Goal: Information Seeking & Learning: Learn about a topic

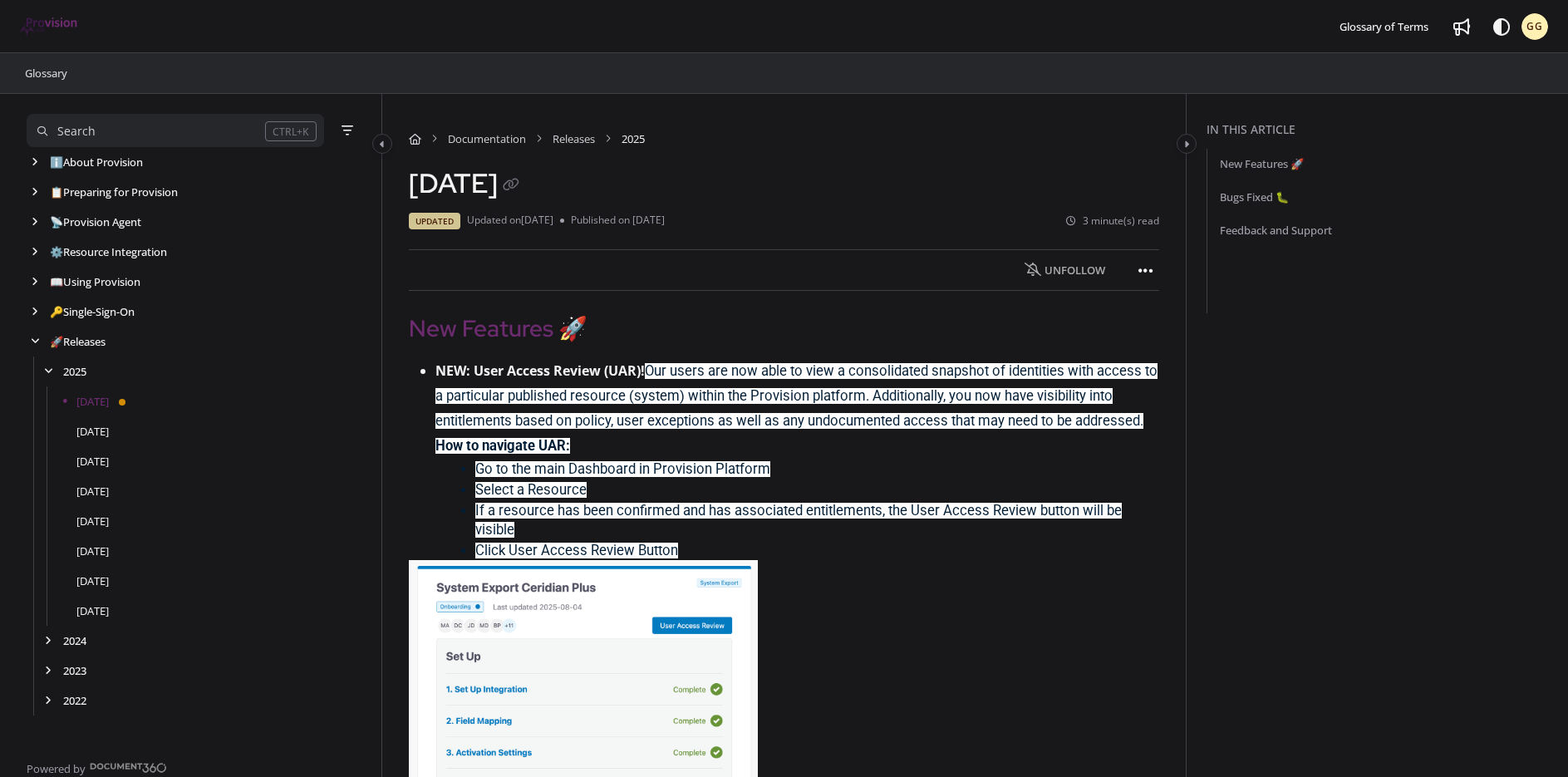
click at [968, 608] on p at bounding box center [783, 774] width 750 height 430
click at [92, 435] on link "[DATE]" at bounding box center [93, 431] width 32 height 17
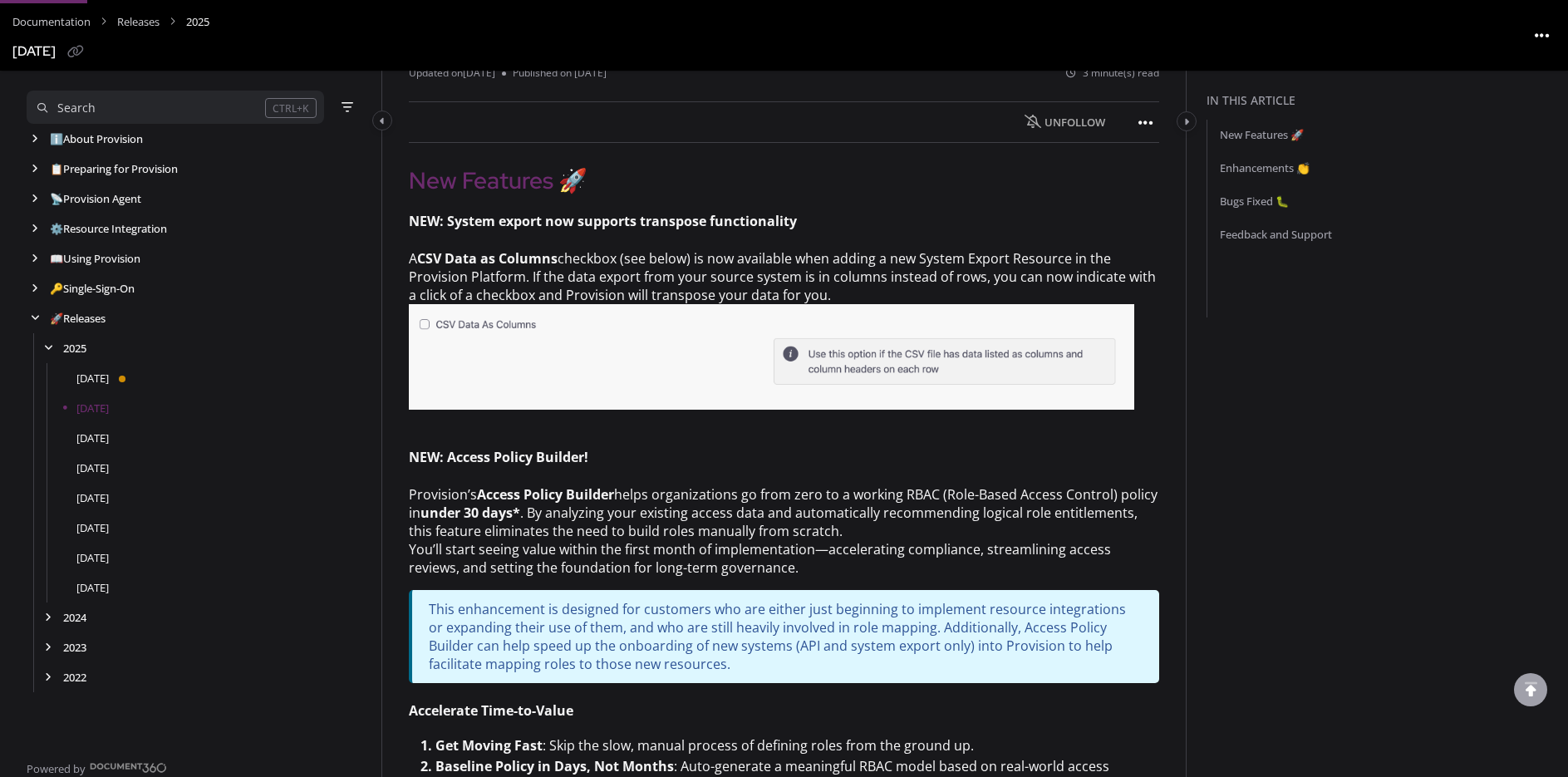
scroll to position [249, 0]
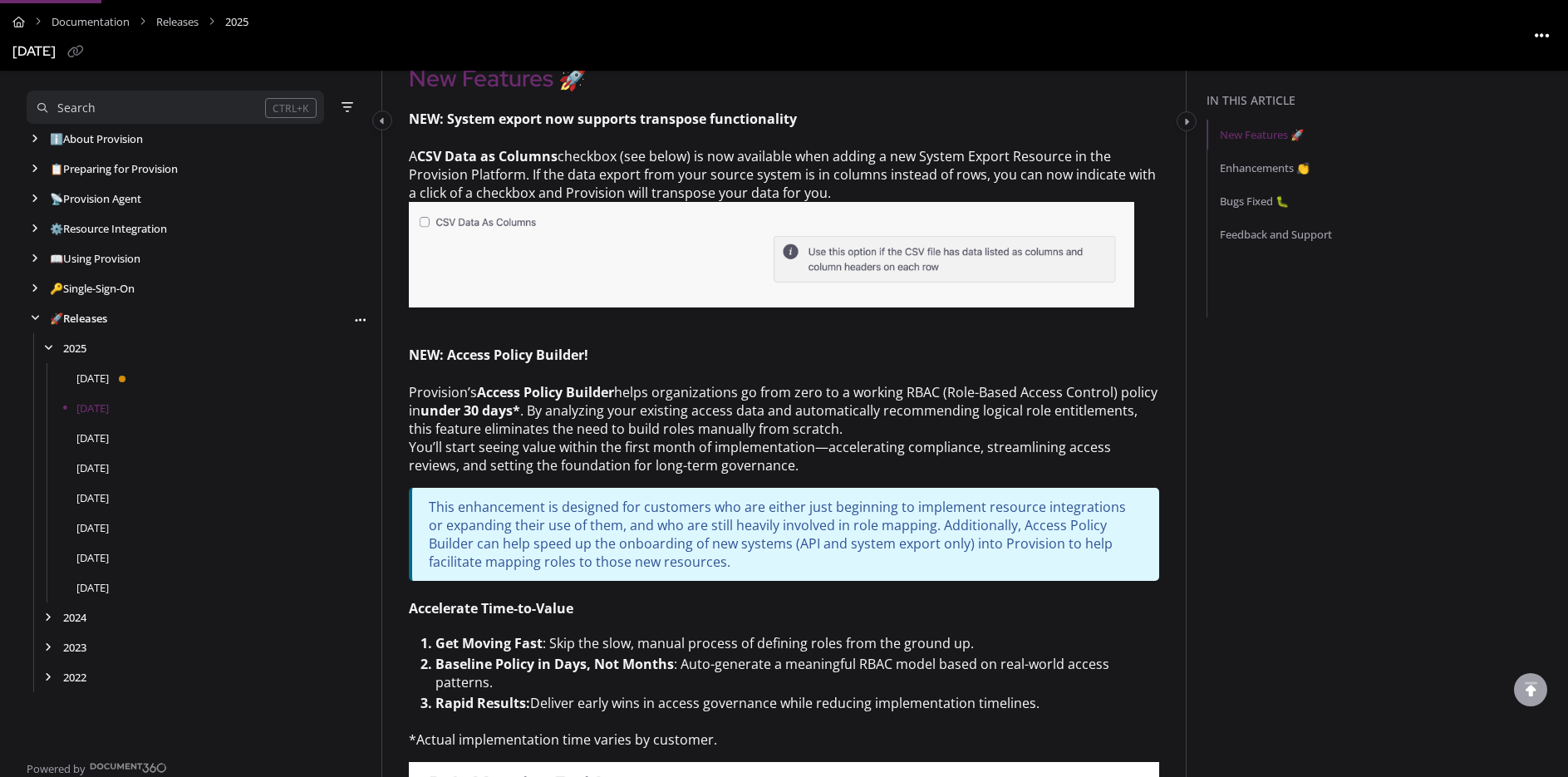
click at [77, 322] on link "🚀 Releases" at bounding box center [79, 318] width 57 height 17
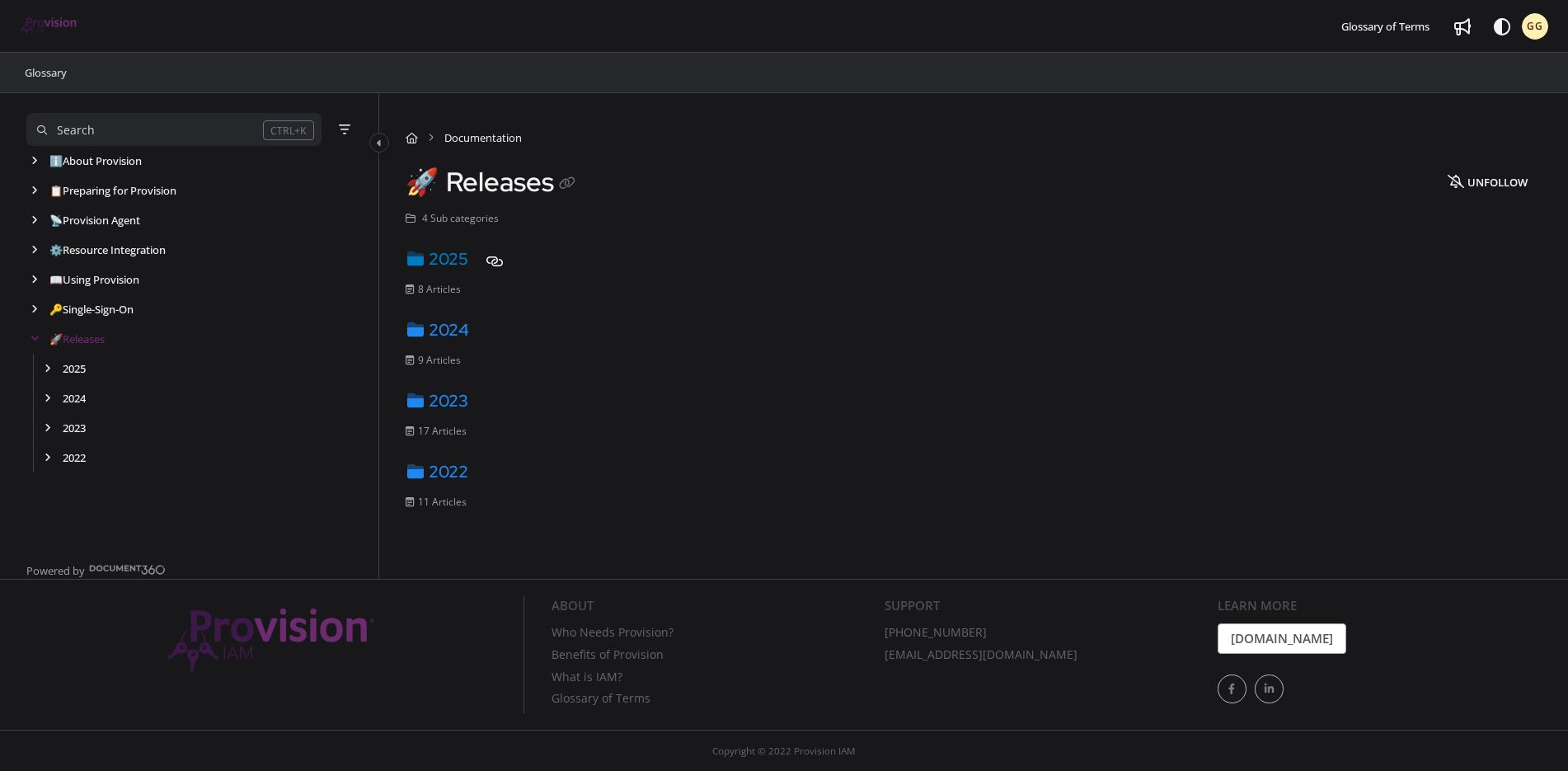
click at [446, 260] on link "2025" at bounding box center [436, 259] width 63 height 21
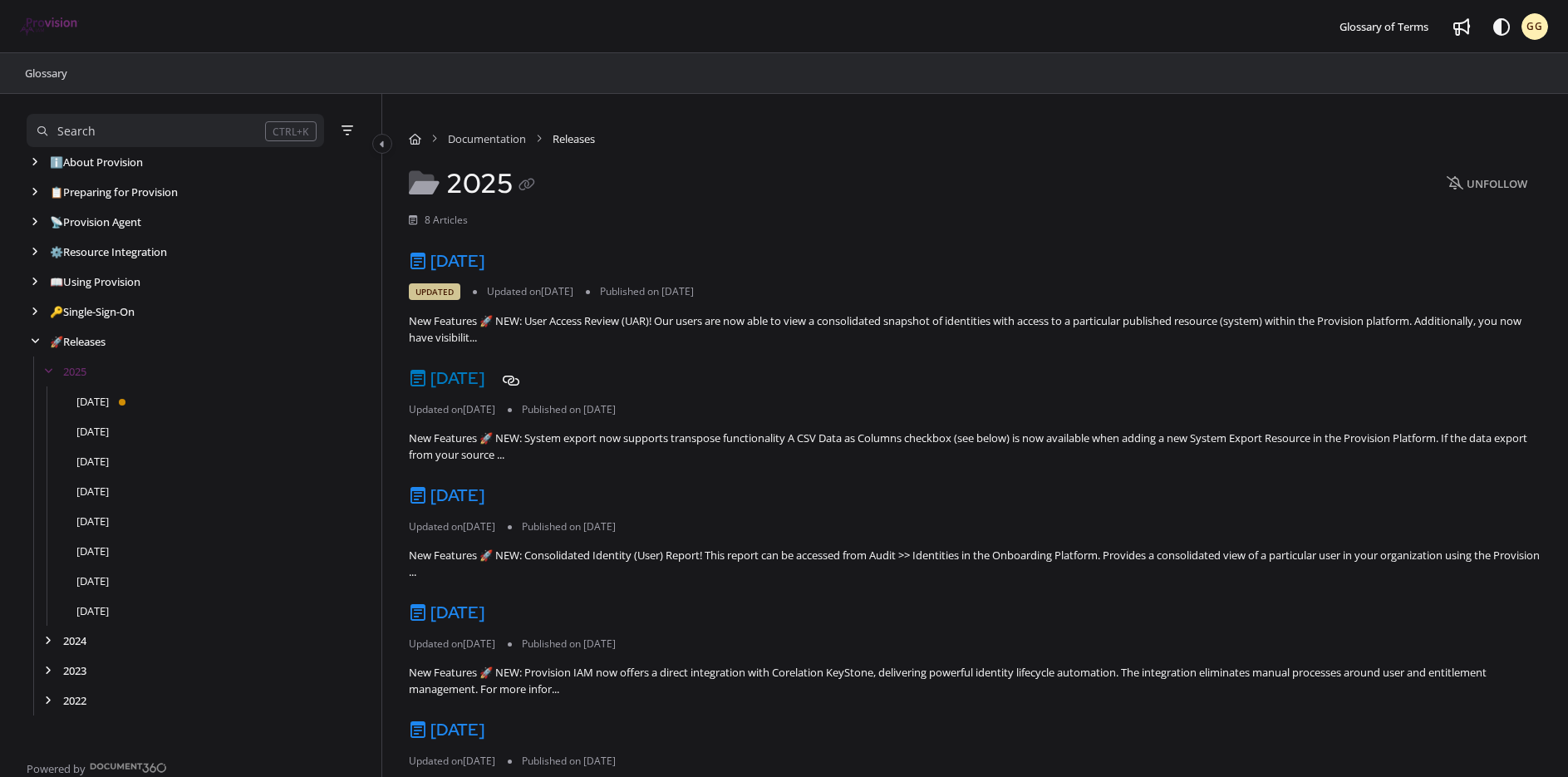
click at [485, 384] on link "[DATE]" at bounding box center [446, 378] width 76 height 21
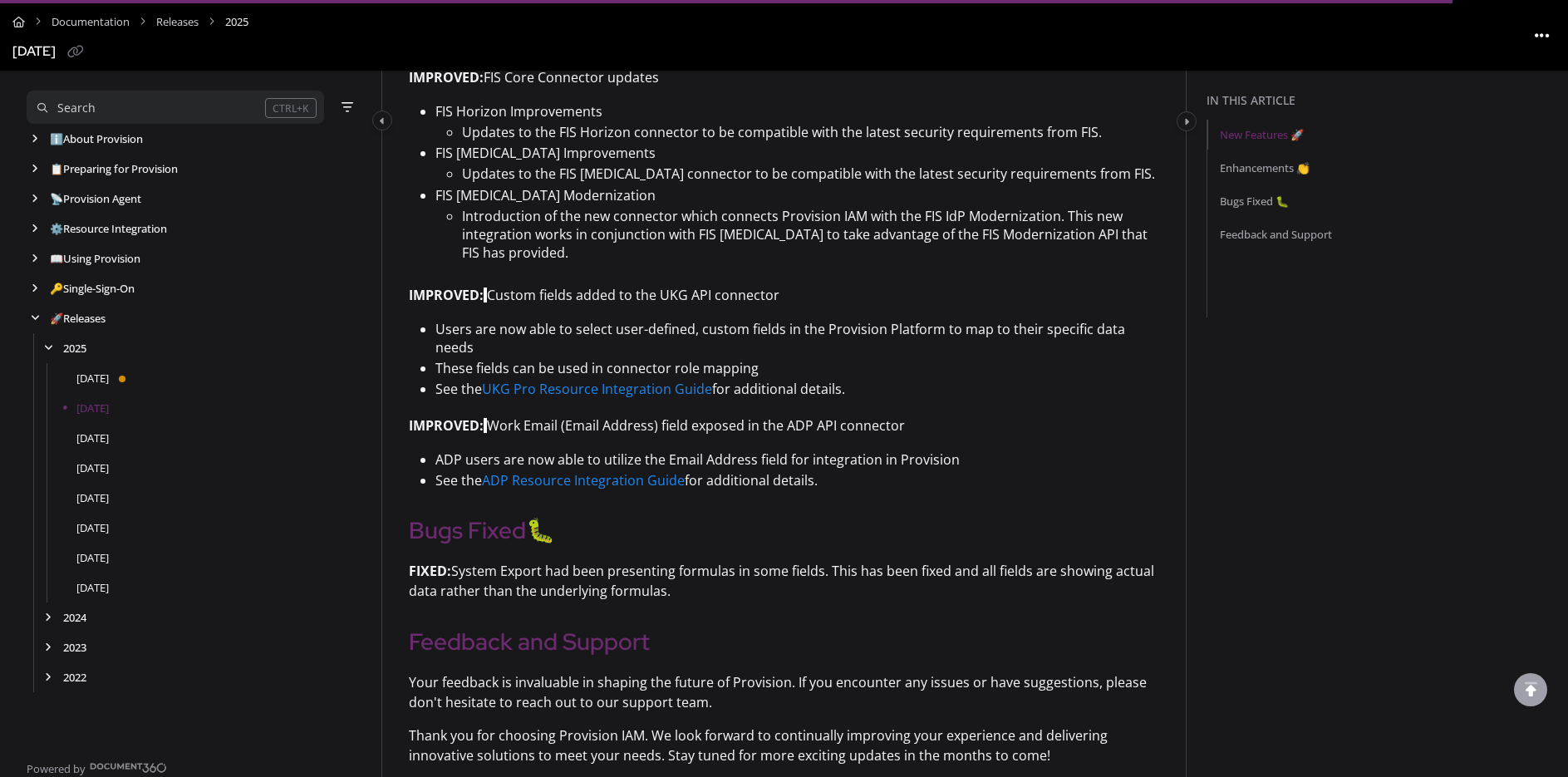
scroll to position [3574, 0]
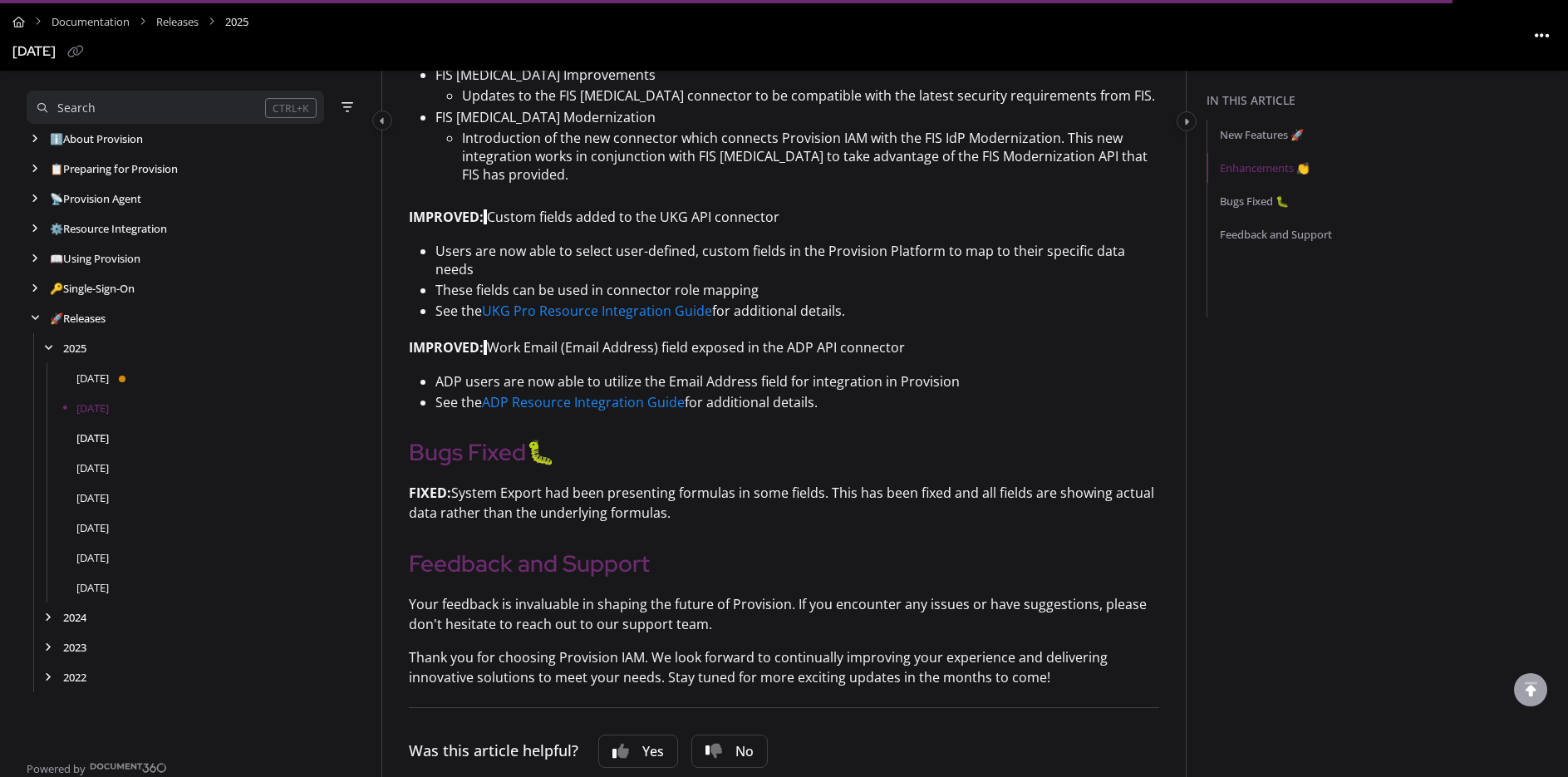
click at [106, 439] on link "[DATE]" at bounding box center [93, 438] width 32 height 17
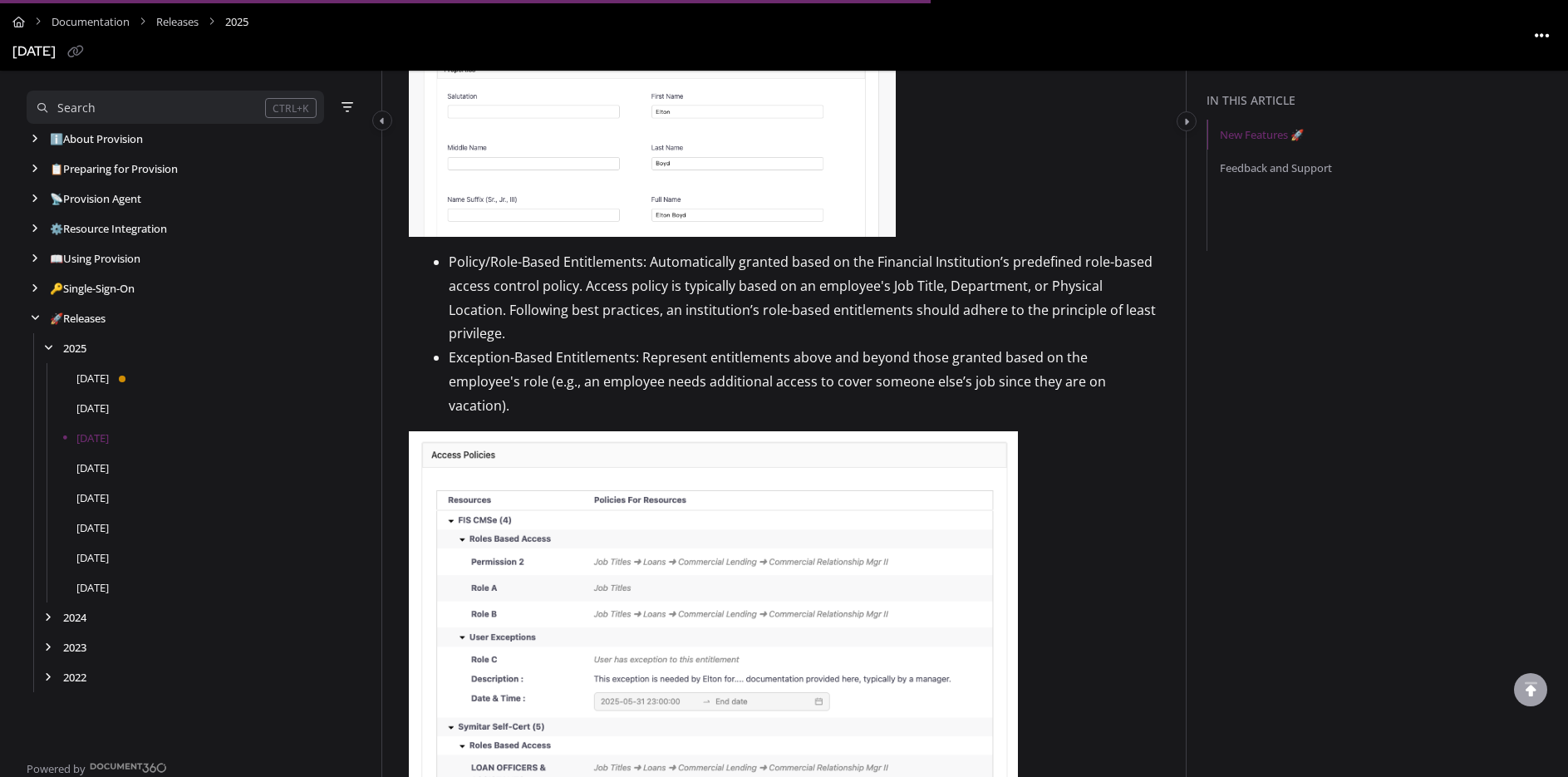
scroll to position [997, 0]
